Goal: Task Accomplishment & Management: Use online tool/utility

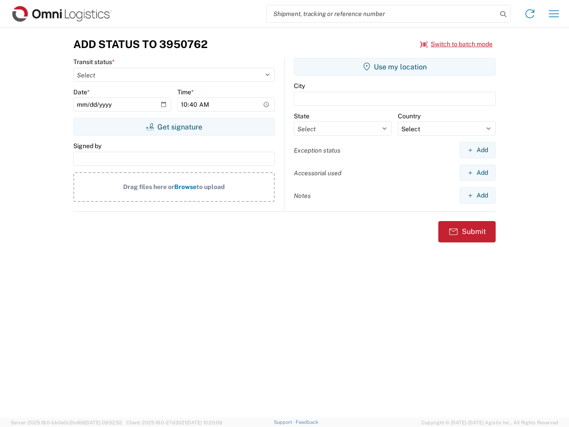
click at [382, 14] on input "search" at bounding box center [382, 13] width 230 height 17
click at [503, 14] on icon at bounding box center [503, 14] width 12 height 12
click at [530, 14] on icon at bounding box center [530, 14] width 14 height 14
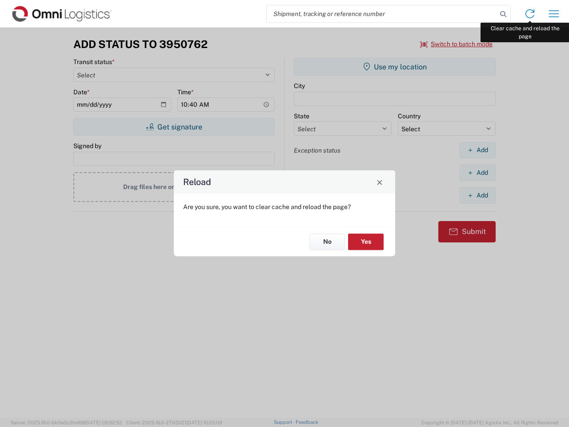
click at [554, 14] on div "Reload Are you sure, you want to clear cache and reload the page? No Yes" at bounding box center [284, 213] width 569 height 427
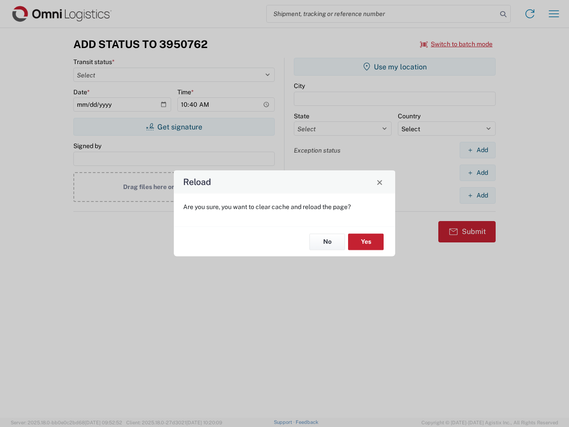
click at [456, 44] on div "Reload Are you sure, you want to clear cache and reload the page? No Yes" at bounding box center [284, 213] width 569 height 427
click at [174, 127] on div "Reload Are you sure, you want to clear cache and reload the page? No Yes" at bounding box center [284, 213] width 569 height 427
click at [395, 67] on div "Reload Are you sure, you want to clear cache and reload the page? No Yes" at bounding box center [284, 213] width 569 height 427
click at [477, 150] on div "Reload Are you sure, you want to clear cache and reload the page? No Yes" at bounding box center [284, 213] width 569 height 427
click at [477, 172] on div "Reload Are you sure, you want to clear cache and reload the page? No Yes" at bounding box center [284, 213] width 569 height 427
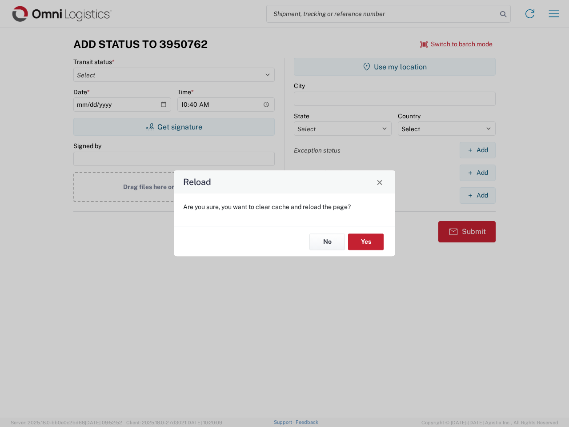
click at [477, 195] on div "Reload Are you sure, you want to clear cache and reload the page? No Yes" at bounding box center [284, 213] width 569 height 427
